Goal: Task Accomplishment & Management: Manage account settings

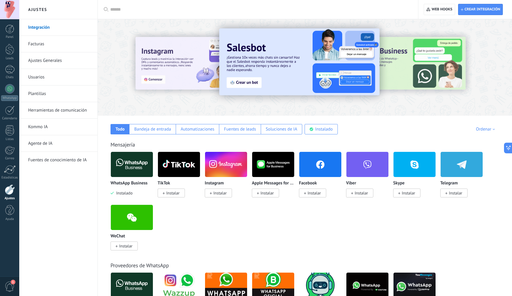
click at [272, 80] on img at bounding box center [299, 61] width 160 height 67
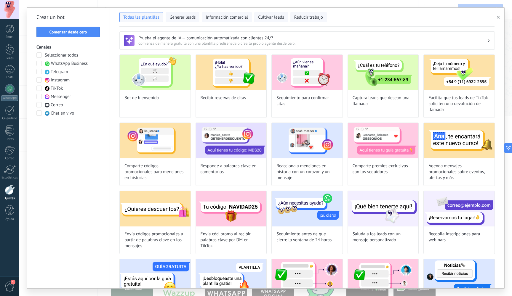
click at [166, 41] on span "Comienza de manera gratuita con una plantilla prediseñada o crea tu propio agen…" at bounding box center [312, 43] width 348 height 5
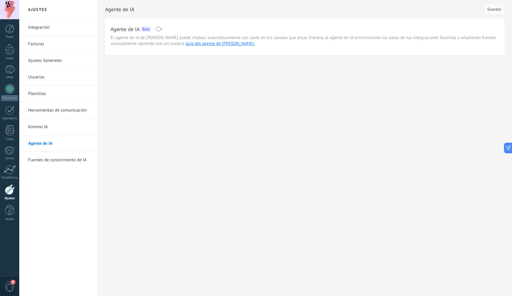
click at [161, 31] on span at bounding box center [159, 29] width 7 height 5
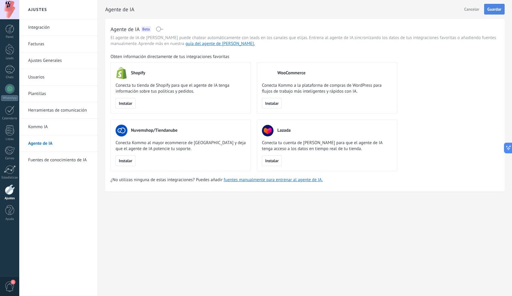
click at [492, 4] on button "Guardar" at bounding box center [494, 9] width 20 height 11
click at [21, 29] on li "Integración" at bounding box center [58, 27] width 78 height 17
click at [13, 29] on div at bounding box center [9, 29] width 9 height 9
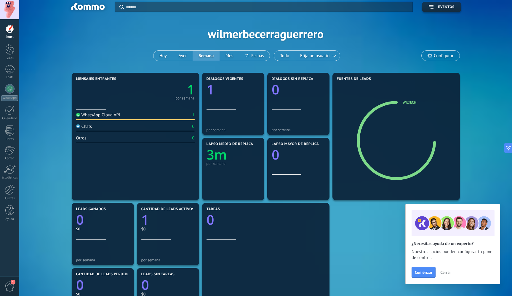
scroll to position [4, 0]
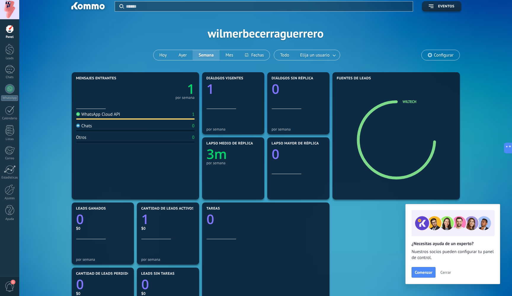
click at [14, 31] on div at bounding box center [9, 29] width 9 height 9
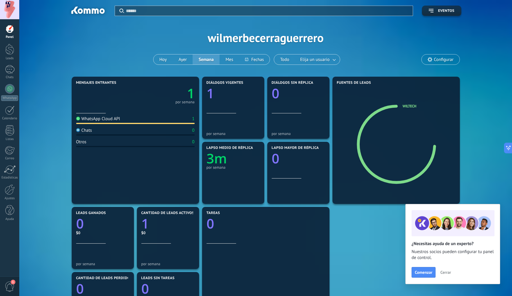
click at [12, 11] on div at bounding box center [9, 9] width 19 height 19
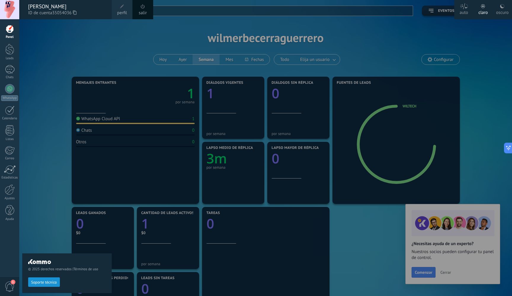
click at [60, 37] on div "© 2025 derechos reservados | Términos de uso Soporte técnico" at bounding box center [66, 157] width 89 height 277
click at [52, 47] on div "© 2025 derechos reservados | Términos de uso Soporte técnico" at bounding box center [66, 157] width 89 height 277
click at [11, 53] on div at bounding box center [9, 49] width 9 height 11
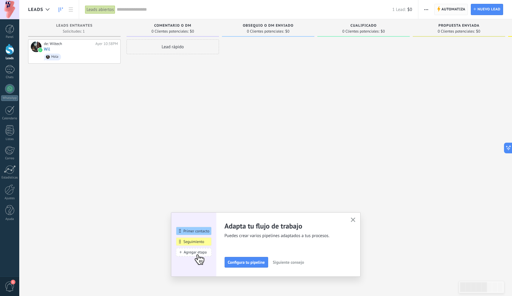
click at [450, 10] on span "Automatiza" at bounding box center [453, 9] width 24 height 11
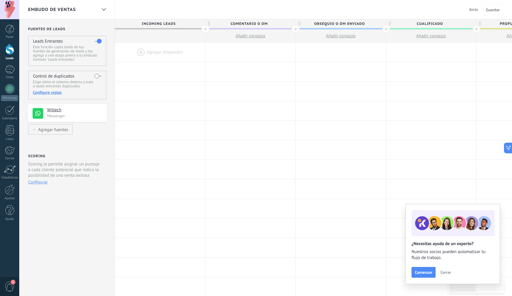
click at [160, 21] on span "Incoming leads" at bounding box center [158, 23] width 87 height 9
click at [163, 24] on span "Incoming leads" at bounding box center [158, 23] width 87 height 9
click at [159, 25] on span "Incoming leads" at bounding box center [158, 23] width 87 height 9
drag, startPoint x: 178, startPoint y: 24, endPoint x: 194, endPoint y: 46, distance: 27.3
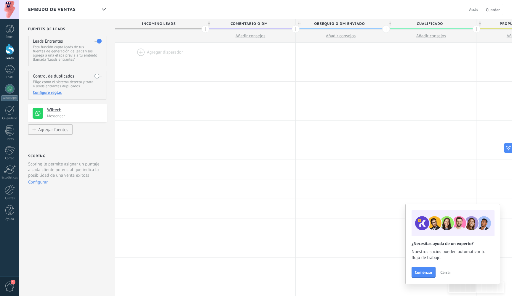
click at [446, 272] on span "Cerrar" at bounding box center [445, 272] width 11 height 4
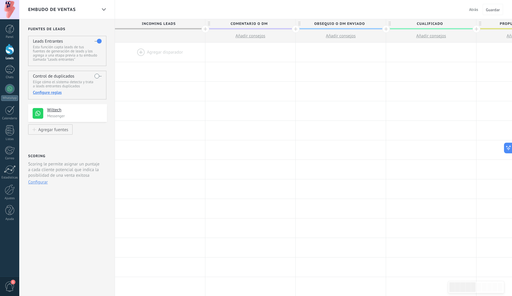
click at [162, 25] on span "Incoming leads" at bounding box center [158, 23] width 87 height 9
click at [248, 23] on span "Comentario o DM" at bounding box center [248, 23] width 87 height 9
click at [9, 31] on div at bounding box center [9, 29] width 9 height 9
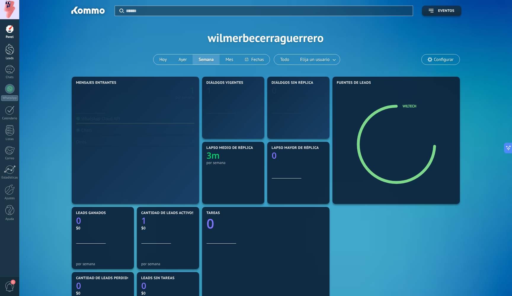
click at [8, 51] on div at bounding box center [9, 49] width 9 height 11
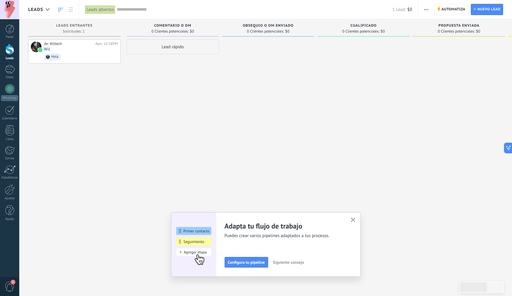
click at [181, 27] on span "Comentario o DM" at bounding box center [172, 26] width 37 height 4
click at [190, 26] on span "Comentario o DM" at bounding box center [172, 26] width 37 height 4
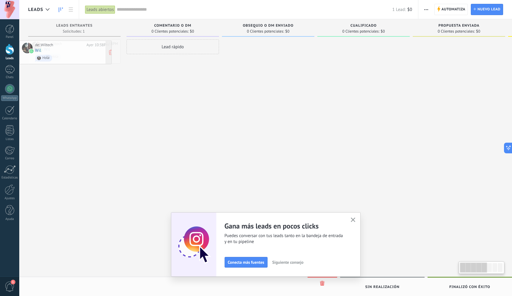
drag, startPoint x: 80, startPoint y: 52, endPoint x: 47, endPoint y: 52, distance: 32.6
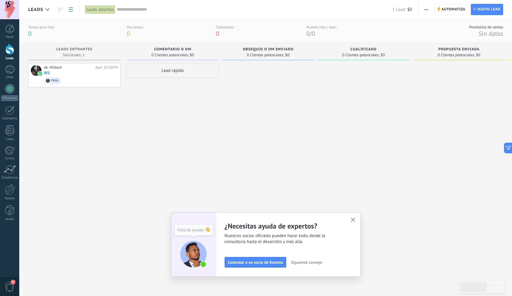
click at [72, 10] on icon at bounding box center [71, 9] width 4 height 4
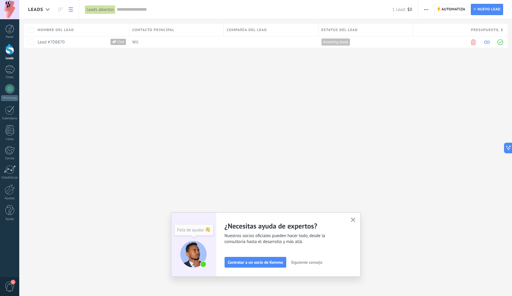
click at [352, 220] on icon "button" at bounding box center [353, 220] width 4 height 4
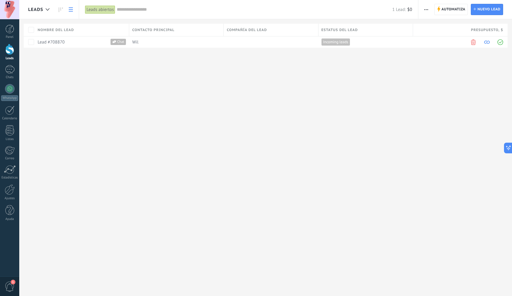
click at [468, 32] on div "Presupuesto , $" at bounding box center [460, 30] width 94 height 12
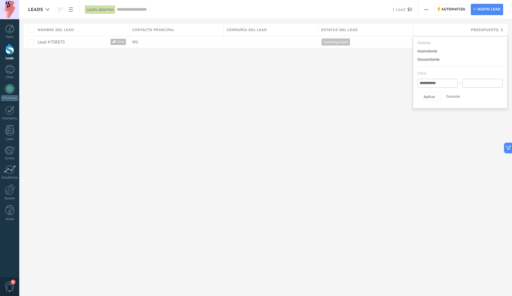
click at [354, 29] on span "Estatus del lead" at bounding box center [339, 30] width 36 height 6
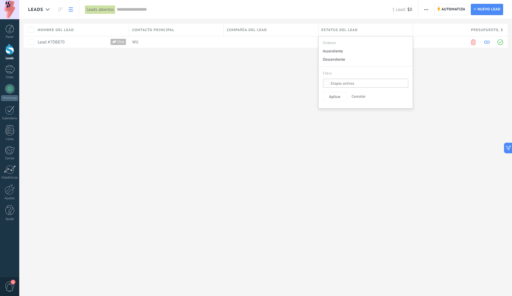
click at [249, 30] on span "Compañía del lead" at bounding box center [247, 30] width 40 height 6
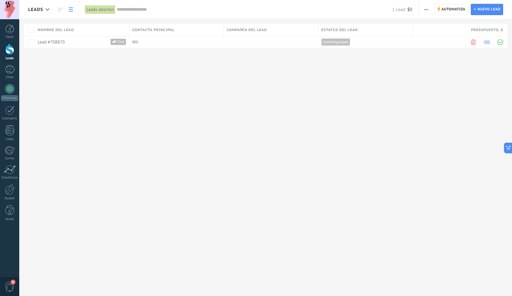
click at [271, 29] on div "Compañía del lead" at bounding box center [271, 30] width 94 height 12
click at [262, 30] on span "Compañía del lead" at bounding box center [247, 30] width 40 height 6
click at [453, 10] on span "Automatiza" at bounding box center [453, 9] width 24 height 11
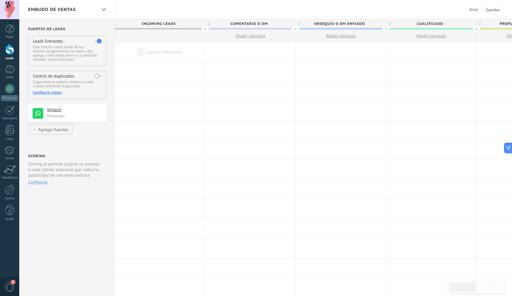
click at [251, 36] on span "Añadir consejos" at bounding box center [250, 36] width 30 height 6
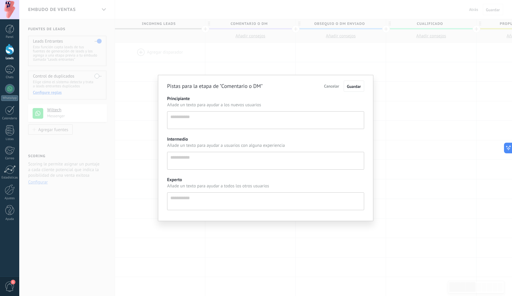
scroll to position [6, 0]
click at [330, 84] on span "Cancelar" at bounding box center [331, 86] width 15 height 5
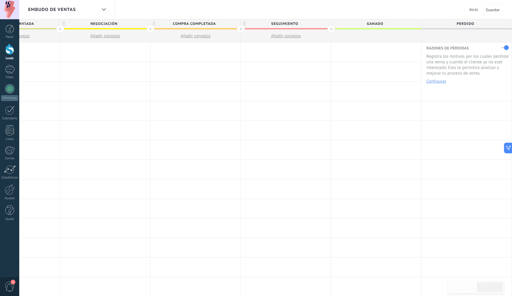
scroll to position [0, 0]
click at [245, 24] on icon at bounding box center [244, 24] width 2 height 4
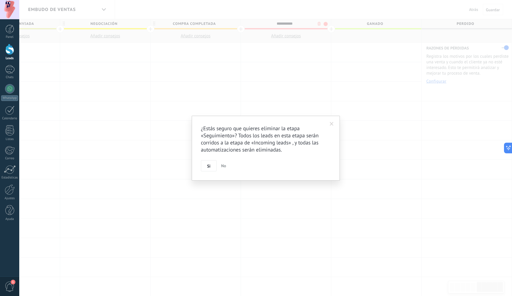
click at [319, 24] on body ".abccls-1,.abccls-2{fill-rule:evenodd}.abccls-2{fill:#fff} .abfcls-1{fill:none}…" at bounding box center [256, 148] width 512 height 296
click at [209, 164] on span "Si" at bounding box center [208, 166] width 3 height 4
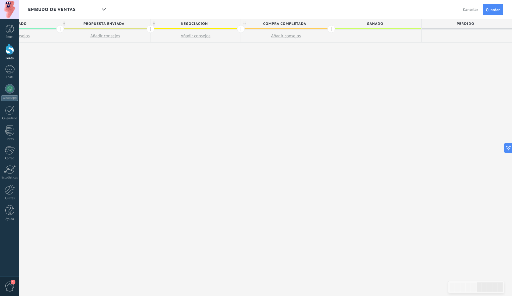
click at [421, 25] on span "Perdido" at bounding box center [464, 23] width 87 height 9
drag, startPoint x: 384, startPoint y: 24, endPoint x: 357, endPoint y: 23, distance: 27.8
click at [357, 23] on div "Incoming leads Comentario o DM Añadir consejos Obsequio o DM enviado Añadir con…" at bounding box center [105, 30] width 813 height 23
click at [457, 25] on input "*******" at bounding box center [465, 23] width 78 height 9
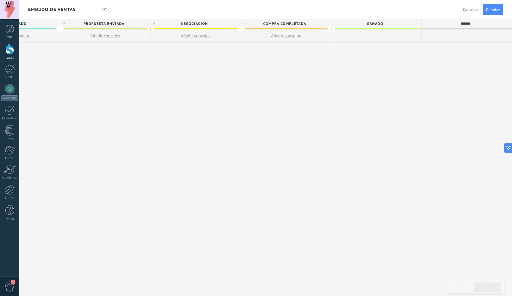
drag, startPoint x: 469, startPoint y: 24, endPoint x: 452, endPoint y: 23, distance: 17.8
click at [452, 23] on input "*******" at bounding box center [465, 23] width 78 height 9
type input "*"
type input "**********"
click at [408, 22] on span "Ganado" at bounding box center [374, 23] width 87 height 9
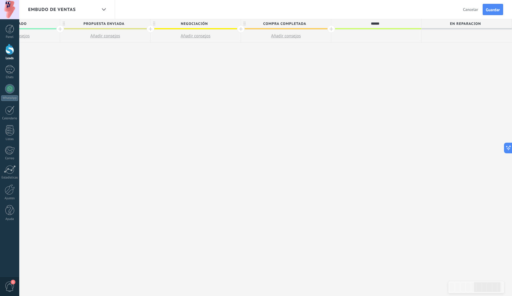
click at [391, 26] on input "******" at bounding box center [375, 23] width 78 height 9
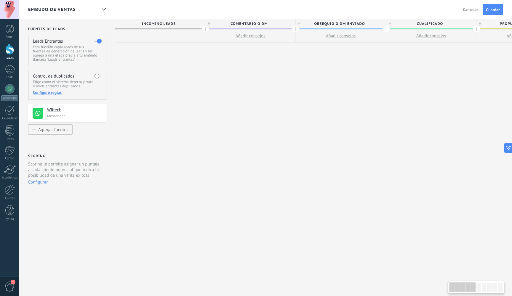
scroll to position [0, 0]
click at [237, 23] on span "Comentario o DM" at bounding box center [248, 23] width 87 height 9
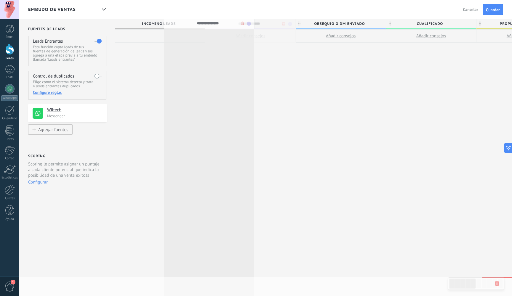
drag, startPoint x: 268, startPoint y: 23, endPoint x: 232, endPoint y: 22, distance: 36.1
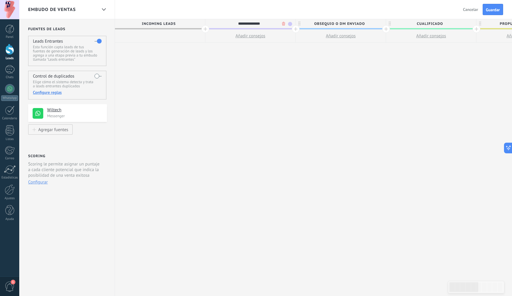
click at [266, 23] on input "**********" at bounding box center [249, 23] width 78 height 9
type input "*"
type input "**********"
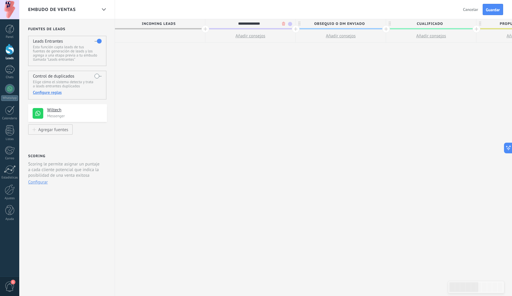
click at [334, 23] on span "Obsequio o DM enviado" at bounding box center [339, 23] width 87 height 9
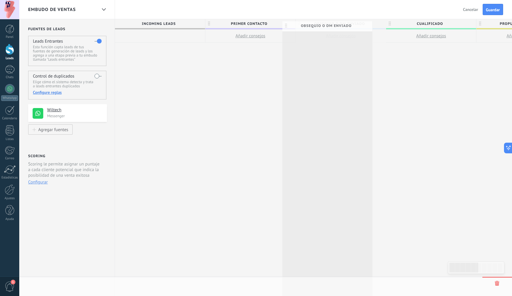
scroll to position [0, 0]
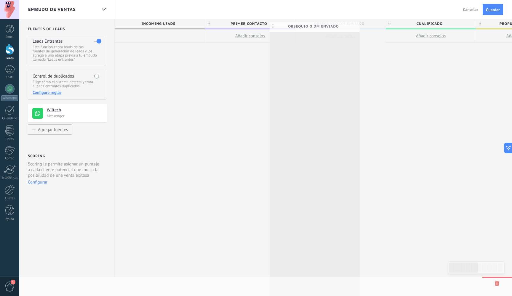
drag, startPoint x: 366, startPoint y: 23, endPoint x: 342, endPoint y: 25, distance: 24.1
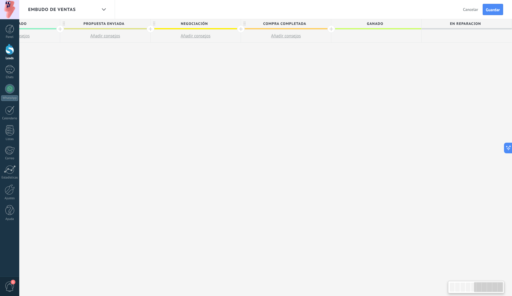
scroll to position [0, 0]
click at [427, 25] on span "en reparacion" at bounding box center [464, 23] width 87 height 9
click at [244, 23] on use at bounding box center [244, 24] width 2 height 4
click at [319, 24] on body ".abccls-1,.abccls-2{fill-rule:evenodd}.abccls-2{fill:#fff} .abfcls-1{fill:none}…" at bounding box center [256, 148] width 512 height 296
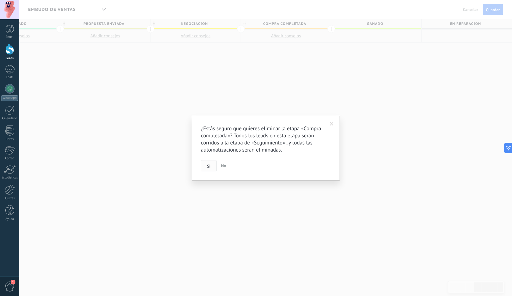
click at [210, 166] on span "Si" at bounding box center [208, 166] width 3 height 4
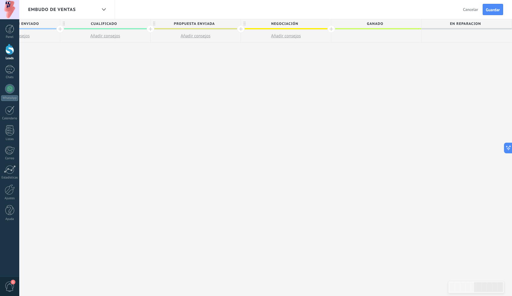
click at [243, 24] on icon at bounding box center [244, 24] width 2 height 4
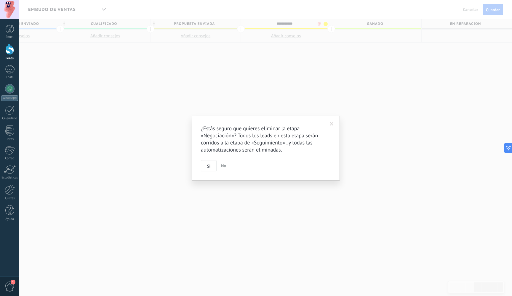
click at [227, 21] on body ".abccls-1,.abccls-2{fill-rule:evenodd}.abccls-2{fill:#fff} .abfcls-1{fill:none}…" at bounding box center [256, 148] width 512 height 296
click at [210, 168] on span "Si" at bounding box center [208, 166] width 3 height 4
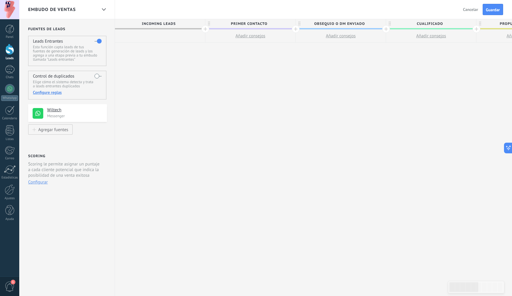
click at [299, 23] on icon at bounding box center [299, 24] width 2 height 4
click at [375, 25] on body ".abccls-1,.abccls-2{fill-rule:evenodd}.abccls-2{fill:#fff} .abfcls-1{fill:none}…" at bounding box center [256, 148] width 512 height 296
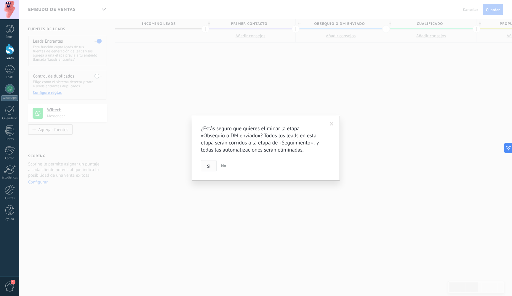
click at [207, 165] on span "Si" at bounding box center [208, 166] width 3 height 4
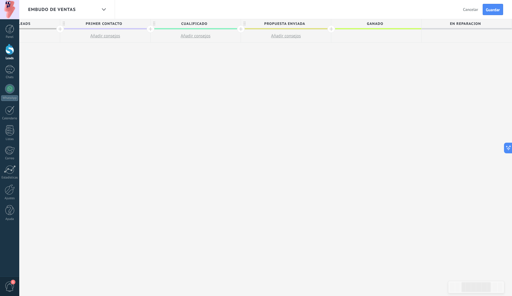
click at [390, 22] on span "Ganado" at bounding box center [374, 23] width 87 height 9
type input "*"
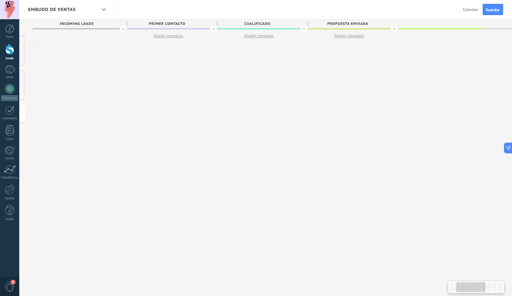
scroll to position [0, 88]
click at [276, 25] on span "Cualificado" at bounding box center [251, 23] width 87 height 9
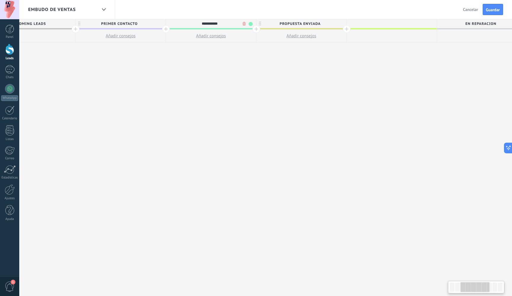
scroll to position [0, 131]
drag, startPoint x: 225, startPoint y: 24, endPoint x: 183, endPoint y: 24, distance: 42.1
click at [183, 24] on input "**********" at bounding box center [208, 23] width 78 height 9
type input "**********"
click at [219, 46] on div "**********" at bounding box center [255, 157] width 542 height 277
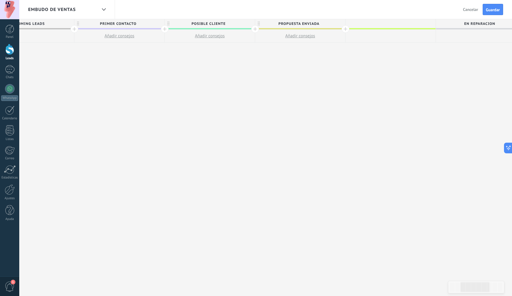
click at [293, 23] on span "Propuesta enviada" at bounding box center [298, 23] width 87 height 9
drag, startPoint x: 320, startPoint y: 23, endPoint x: 270, endPoint y: 21, distance: 49.2
click at [270, 21] on input "**********" at bounding box center [298, 23] width 78 height 9
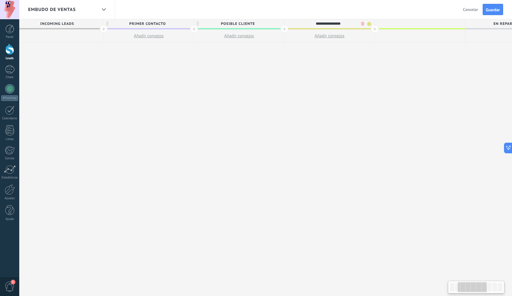
scroll to position [0, 101]
type input "**********"
click at [391, 22] on div at bounding box center [420, 23] width 90 height 9
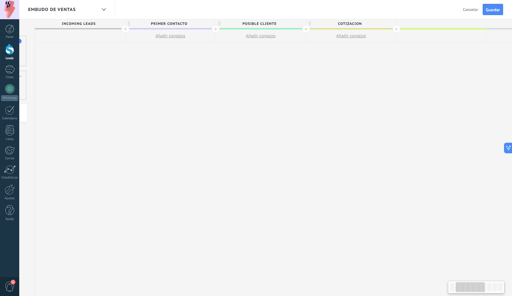
scroll to position [0, 79]
click at [218, 28] on div "posible cliente" at bounding box center [262, 23] width 90 height 9
click at [216, 30] on div at bounding box center [217, 29] width 8 height 8
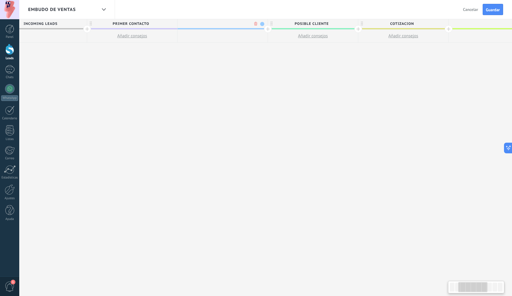
scroll to position [0, 123]
type input "**********"
click at [237, 82] on div "**********" at bounding box center [308, 157] width 632 height 277
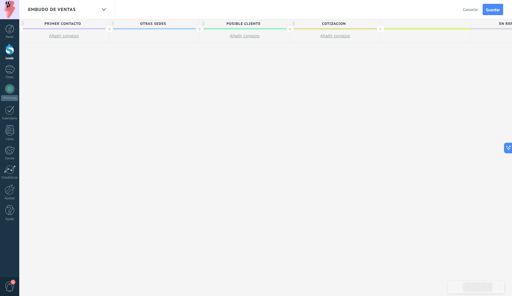
scroll to position [0, 187]
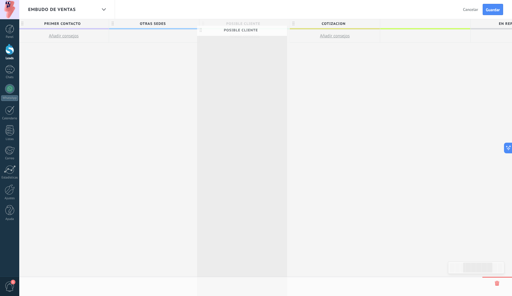
drag, startPoint x: 267, startPoint y: 23, endPoint x: 264, endPoint y: 29, distance: 6.9
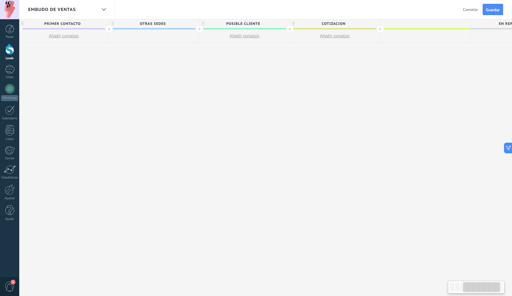
click at [264, 25] on span "posible cliente" at bounding box center [242, 23] width 87 height 9
click at [264, 25] on input "**********" at bounding box center [243, 23] width 78 height 9
type input "*"
type input "********"
click at [272, 73] on div "**********" at bounding box center [244, 157] width 632 height 277
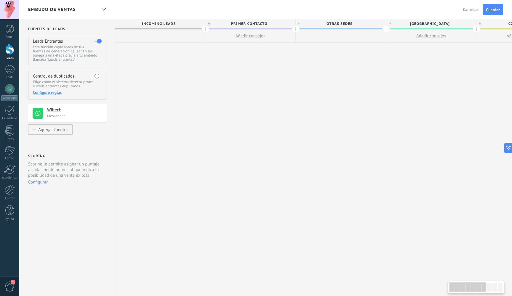
scroll to position [0, 0]
click at [408, 47] on div "**********" at bounding box center [431, 157] width 632 height 277
